Goal: Book appointment/travel/reservation

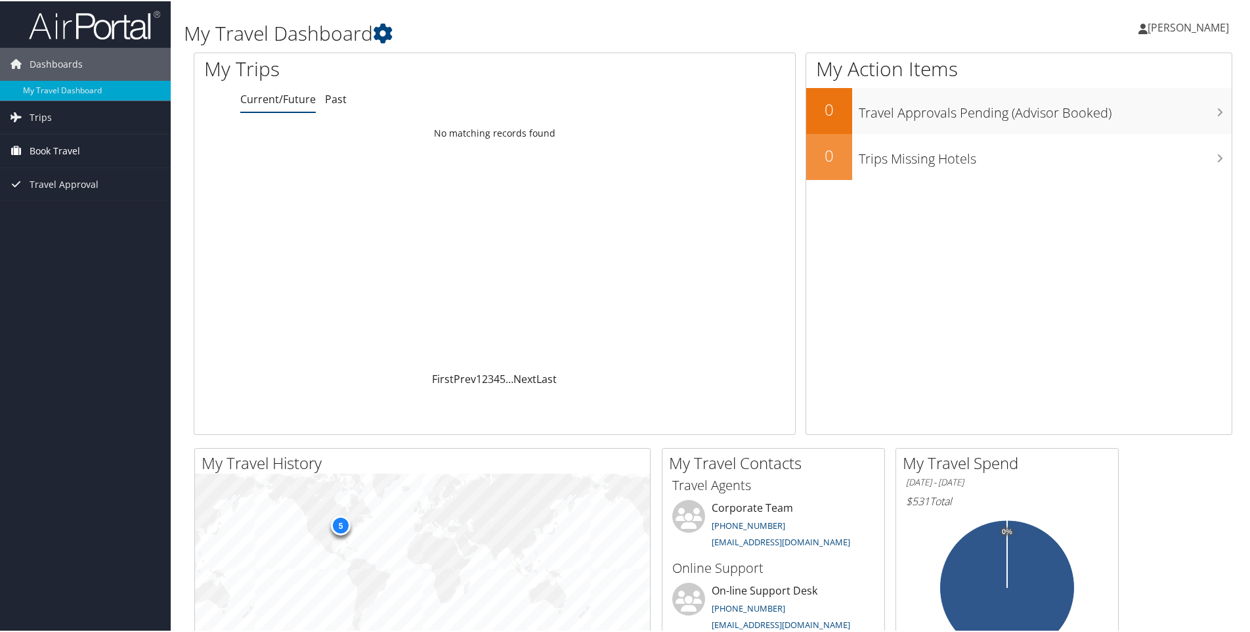
click at [43, 149] on span "Book Travel" at bounding box center [55, 149] width 51 height 33
click at [58, 219] on link "Book/Manage Online Trips" at bounding box center [85, 216] width 171 height 20
click at [46, 152] on span "Book Travel" at bounding box center [55, 149] width 51 height 33
click at [59, 214] on link "Book/Manage Online Trips" at bounding box center [85, 216] width 171 height 20
